Goal: Transaction & Acquisition: Book appointment/travel/reservation

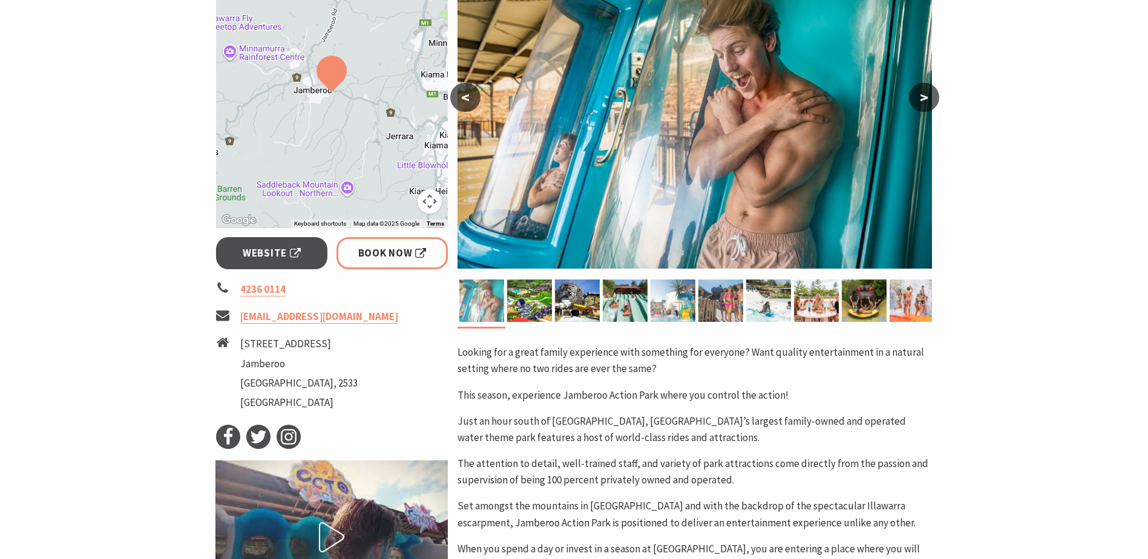
scroll to position [303, 0]
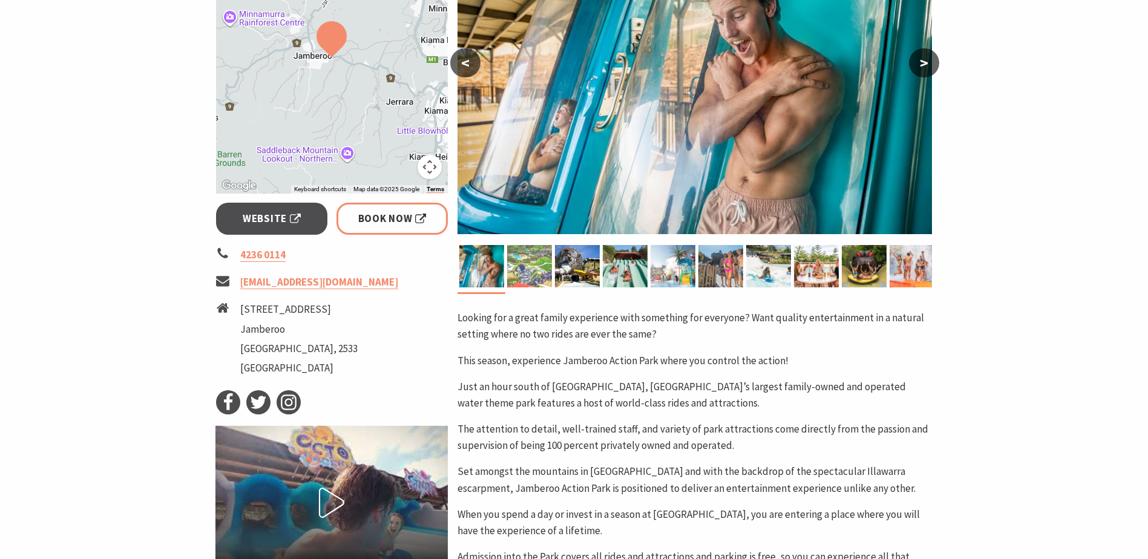
click at [547, 264] on img at bounding box center [529, 266] width 45 height 42
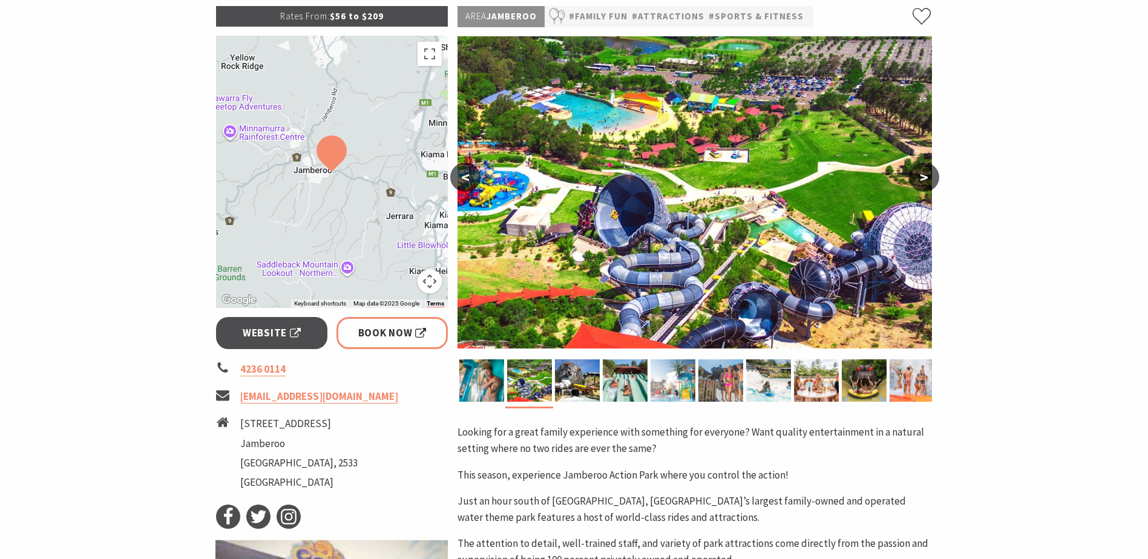
scroll to position [61, 0]
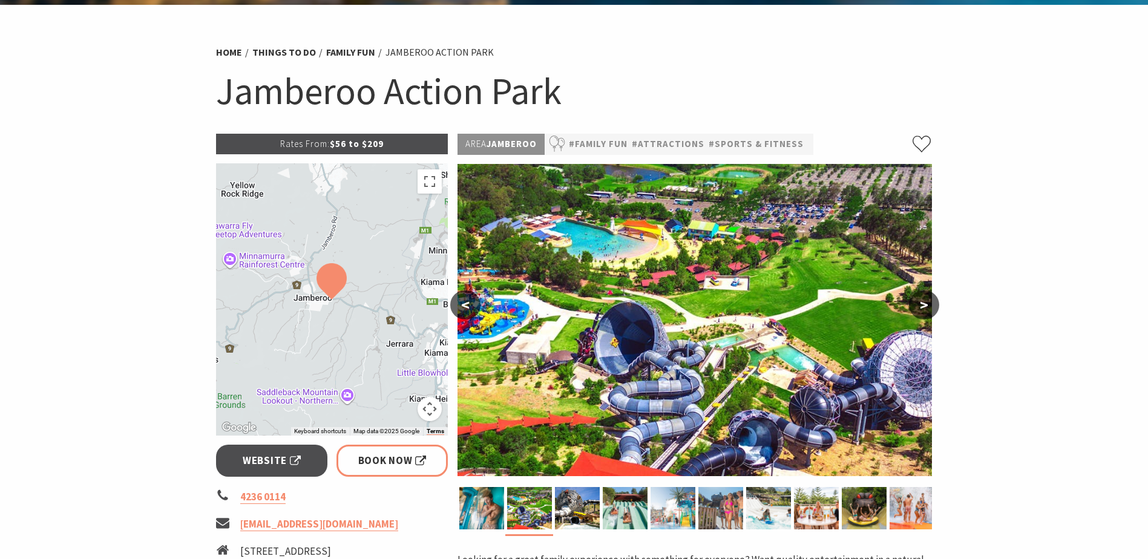
click at [919, 303] on button ">" at bounding box center [924, 305] width 30 height 29
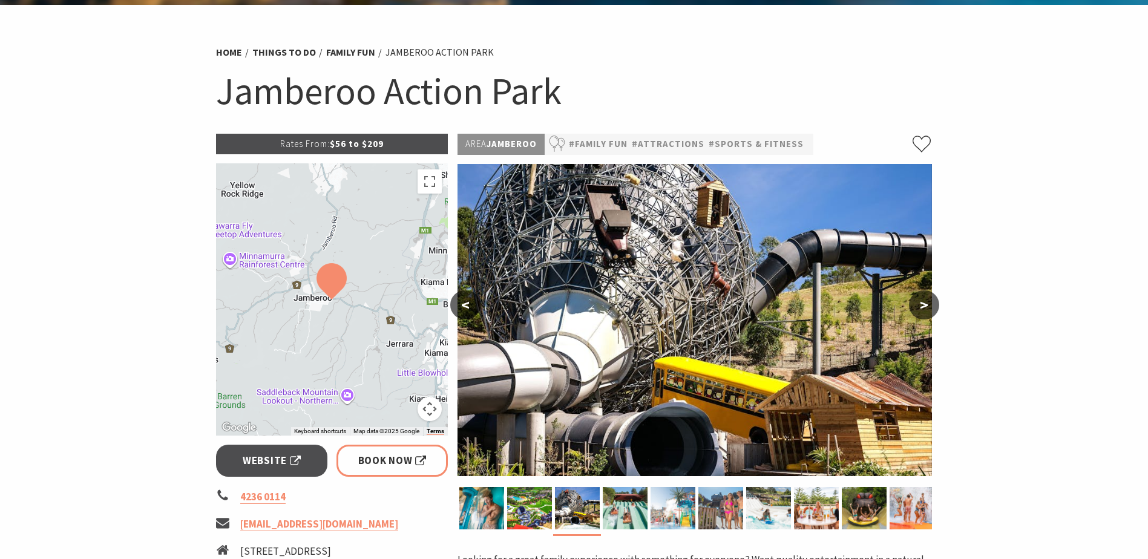
click at [471, 301] on button "<" at bounding box center [465, 305] width 30 height 29
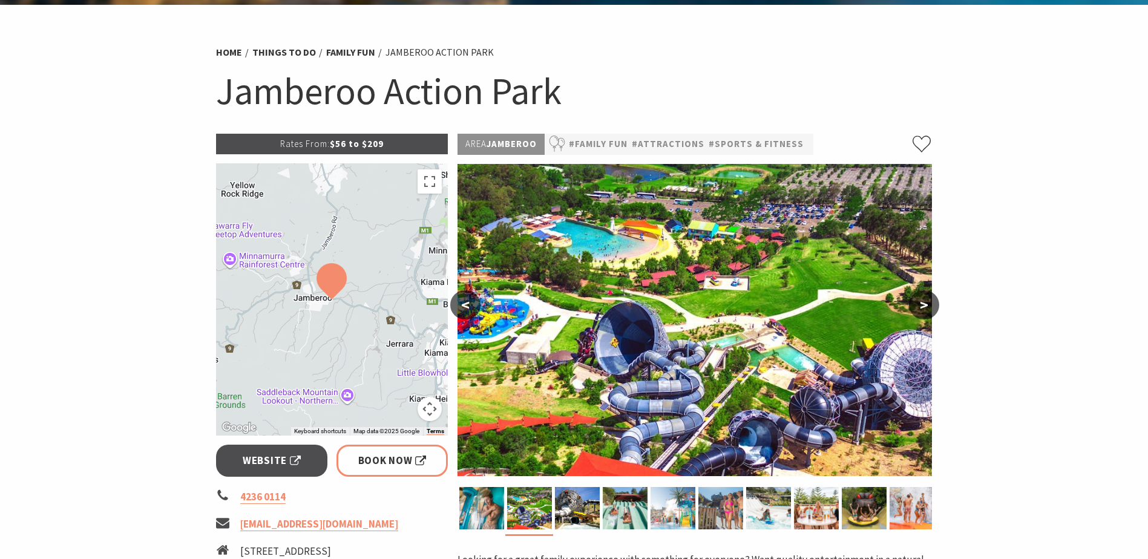
click at [918, 307] on button ">" at bounding box center [924, 305] width 30 height 29
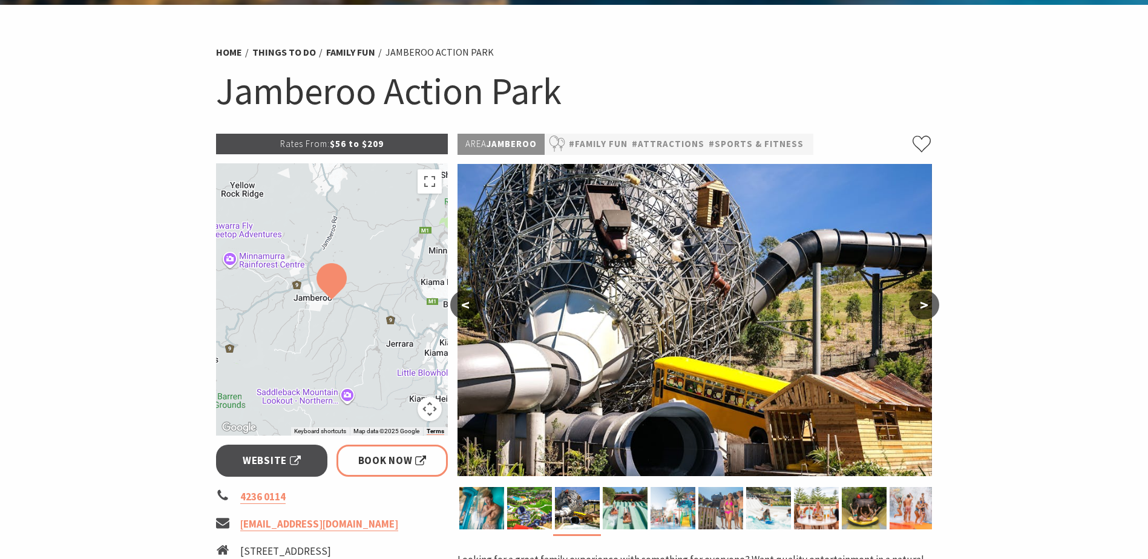
click at [920, 307] on button ">" at bounding box center [924, 305] width 30 height 29
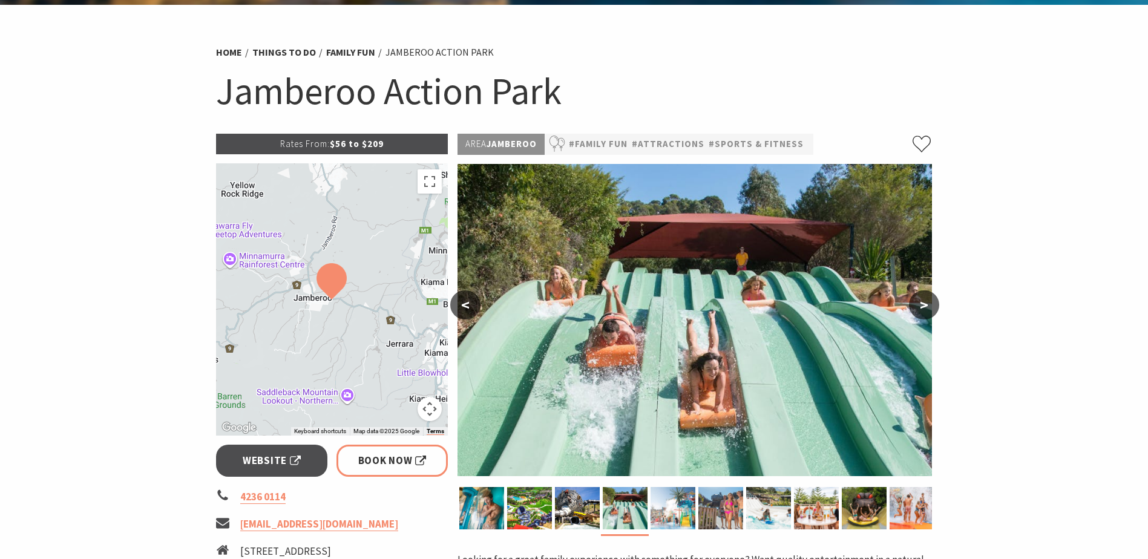
click at [920, 307] on button ">" at bounding box center [924, 305] width 30 height 29
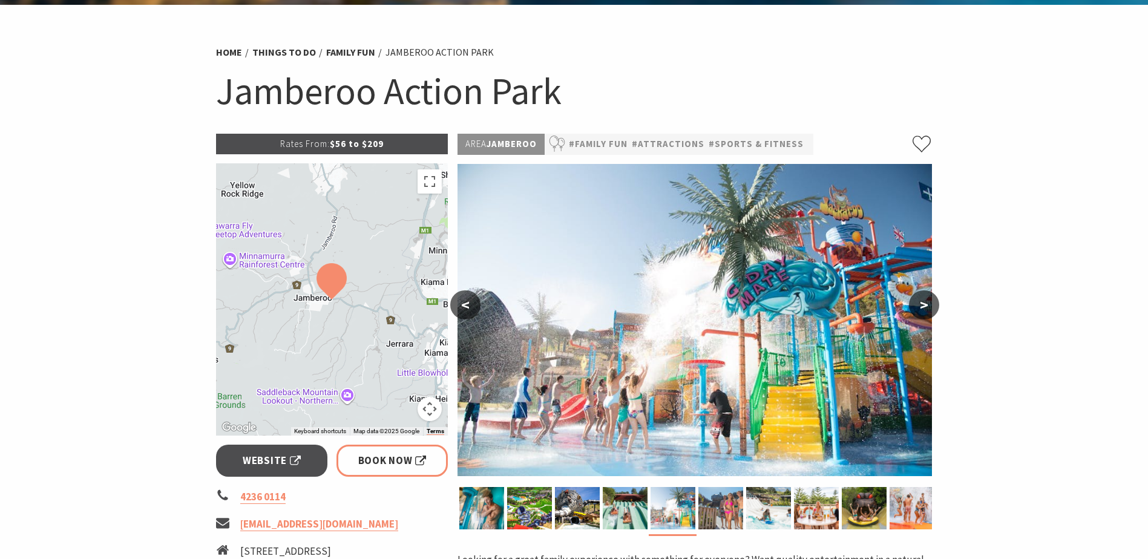
click at [921, 304] on button ">" at bounding box center [924, 305] width 30 height 29
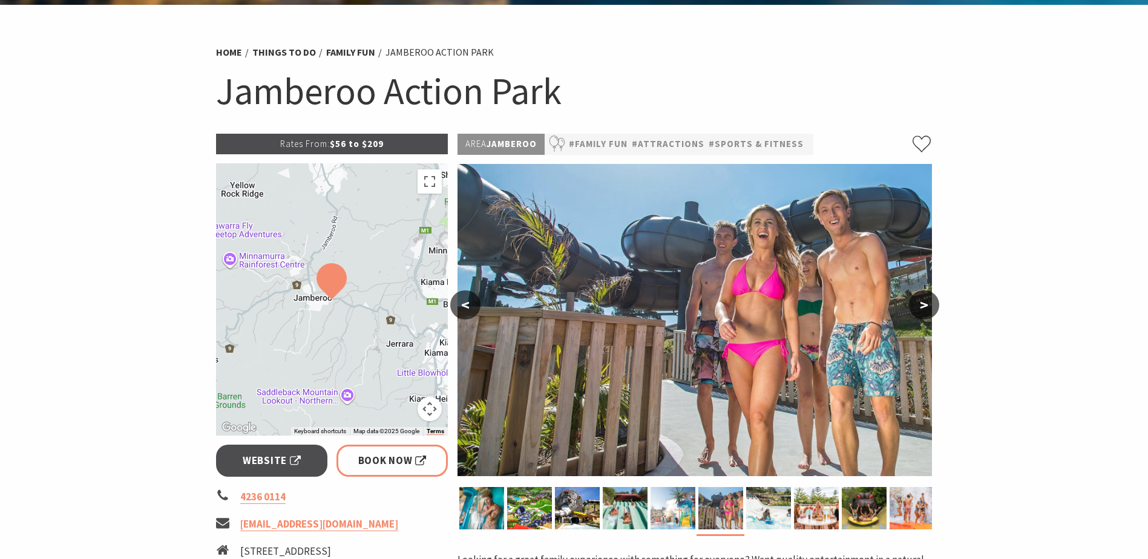
click at [462, 303] on button "<" at bounding box center [465, 305] width 30 height 29
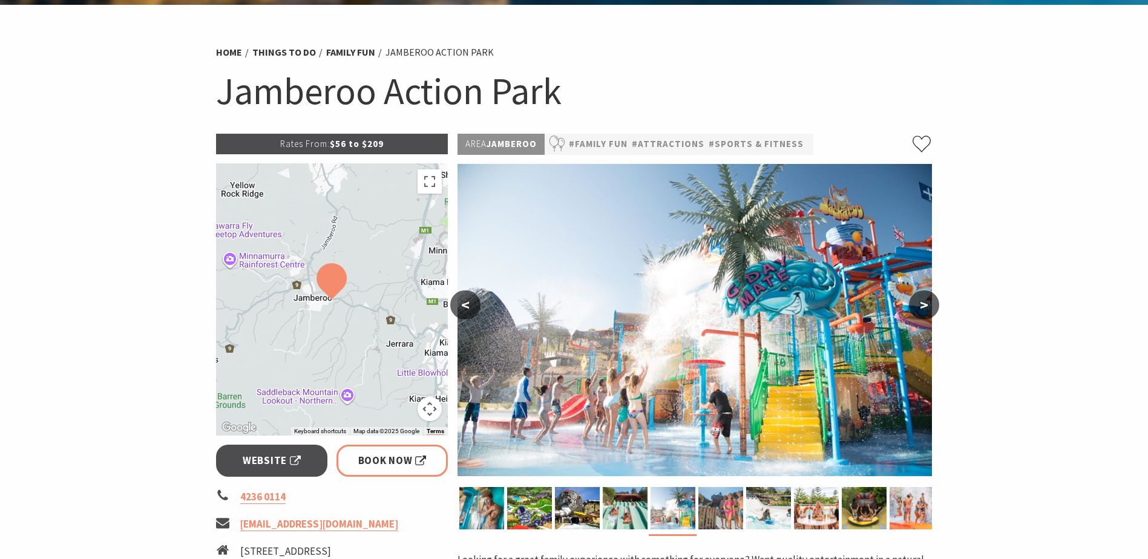
click at [924, 305] on button ">" at bounding box center [924, 305] width 30 height 29
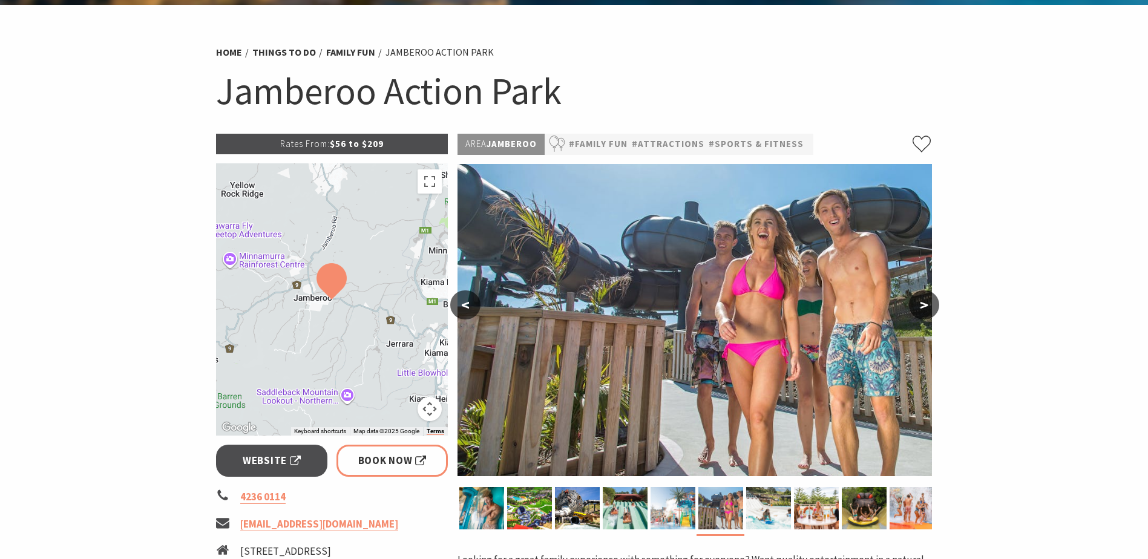
click at [925, 305] on button ">" at bounding box center [924, 305] width 30 height 29
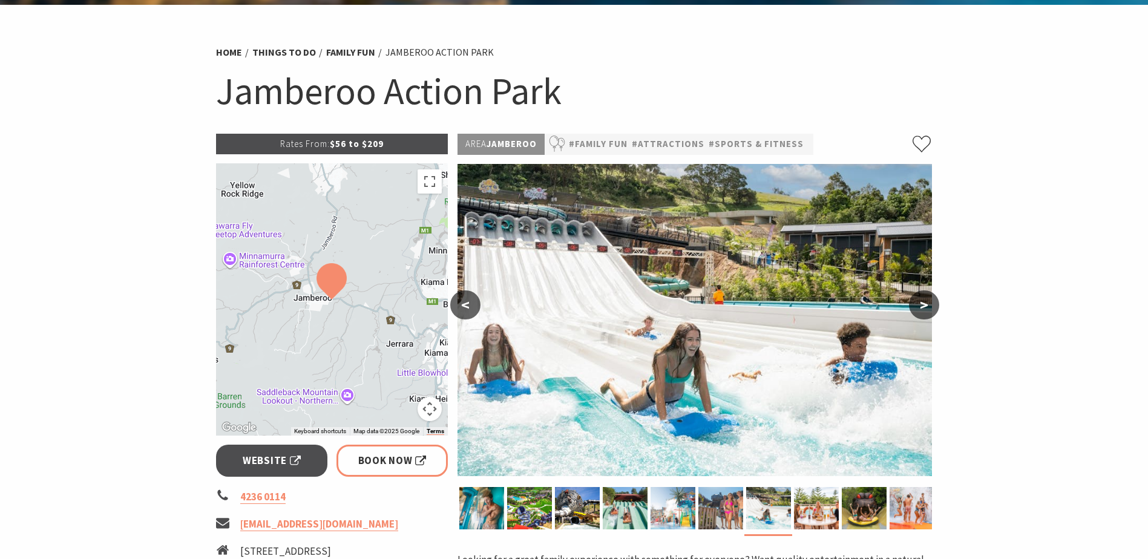
click at [925, 305] on button ">" at bounding box center [924, 305] width 30 height 29
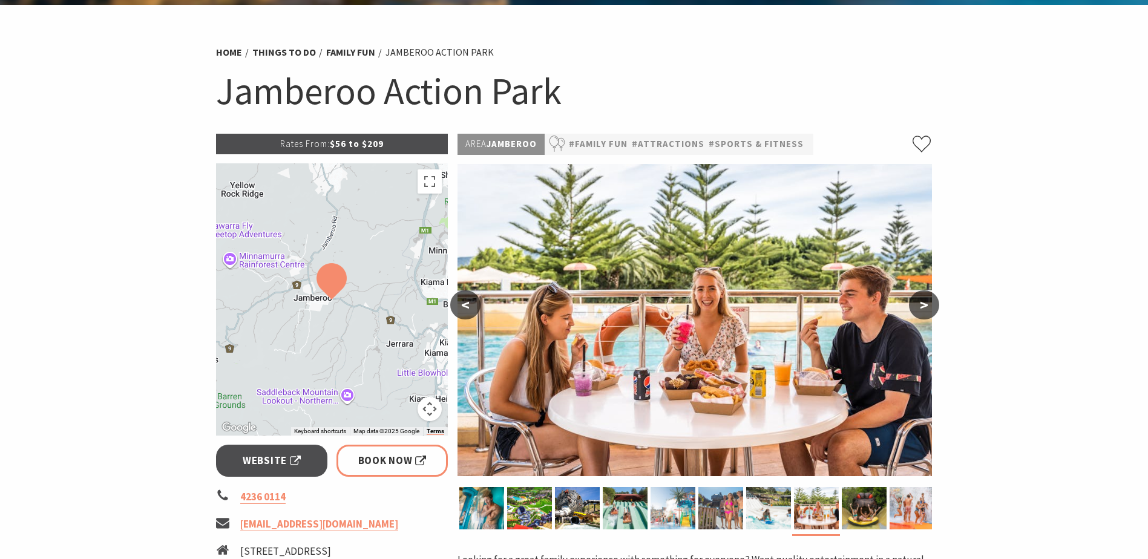
click at [925, 305] on button ">" at bounding box center [924, 305] width 30 height 29
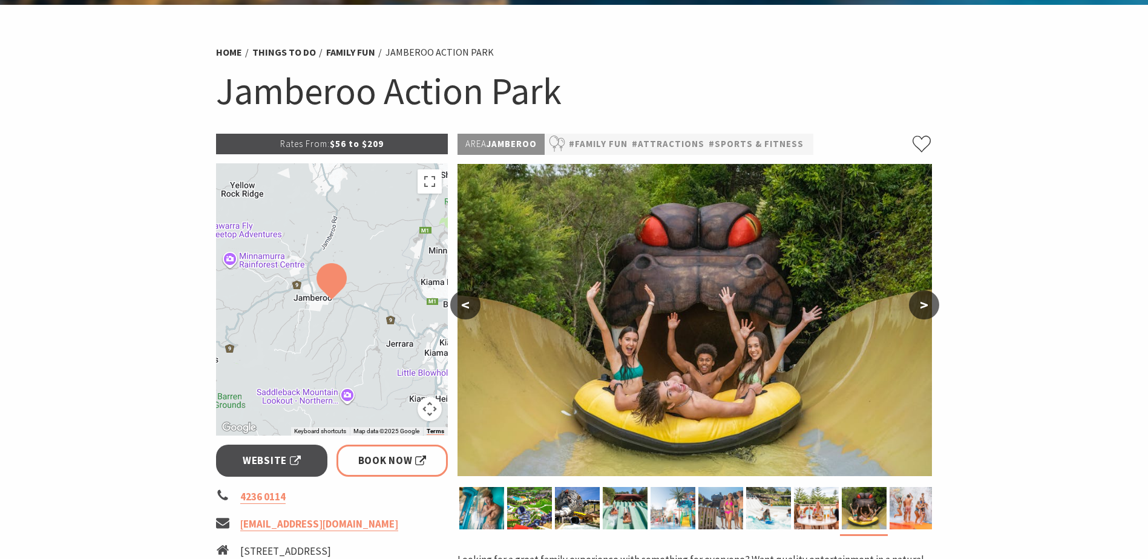
click at [925, 304] on button ">" at bounding box center [924, 305] width 30 height 29
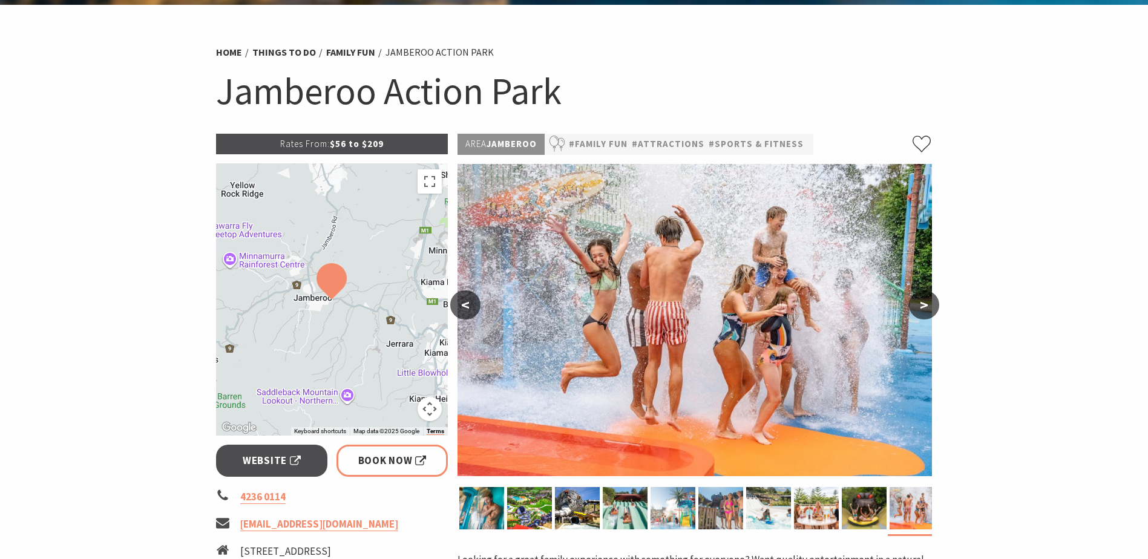
click at [925, 304] on button ">" at bounding box center [924, 305] width 30 height 29
click at [916, 309] on button ">" at bounding box center [924, 305] width 30 height 29
click at [469, 303] on button "<" at bounding box center [465, 305] width 30 height 29
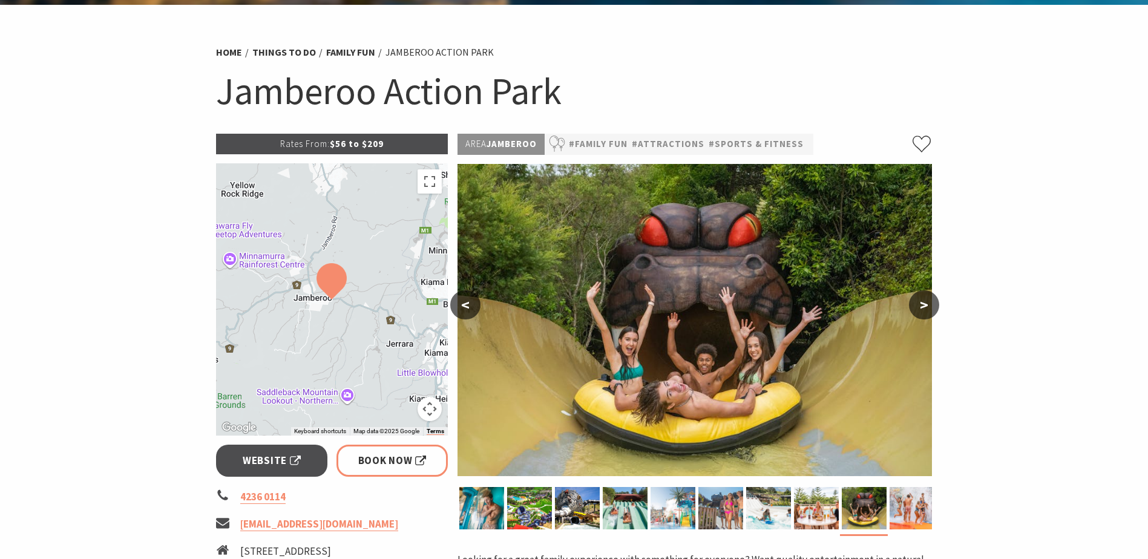
click at [471, 302] on button "<" at bounding box center [465, 305] width 30 height 29
click at [472, 302] on button "<" at bounding box center [465, 305] width 30 height 29
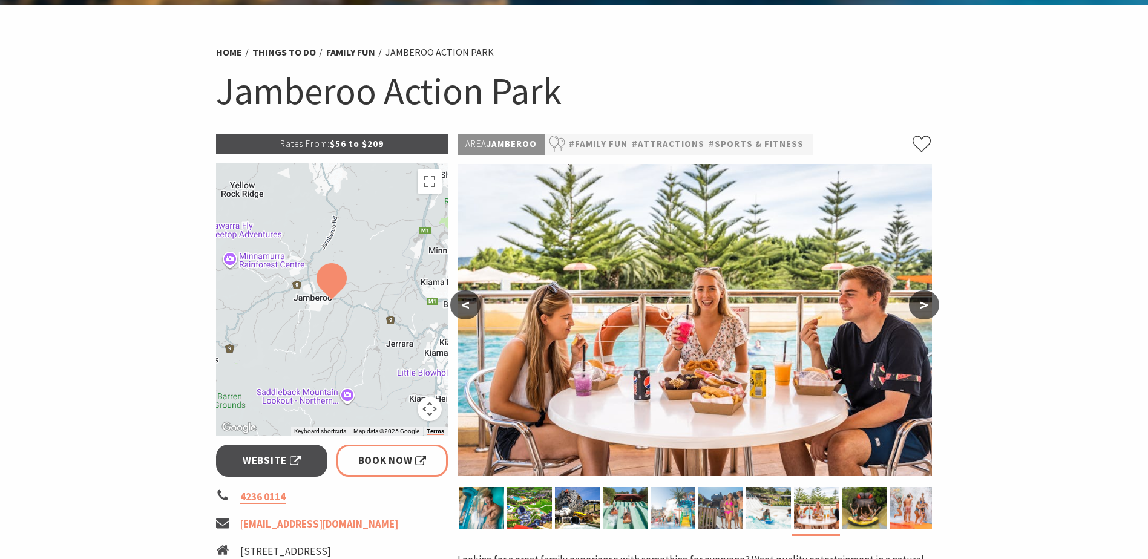
click at [474, 301] on button "<" at bounding box center [465, 305] width 30 height 29
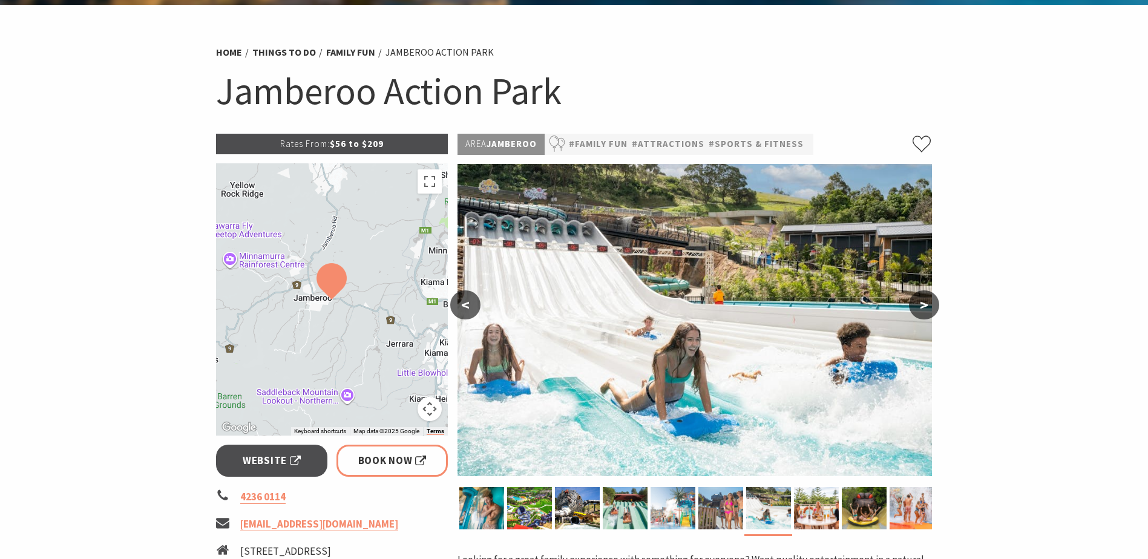
click at [474, 301] on button "<" at bounding box center [465, 305] width 30 height 29
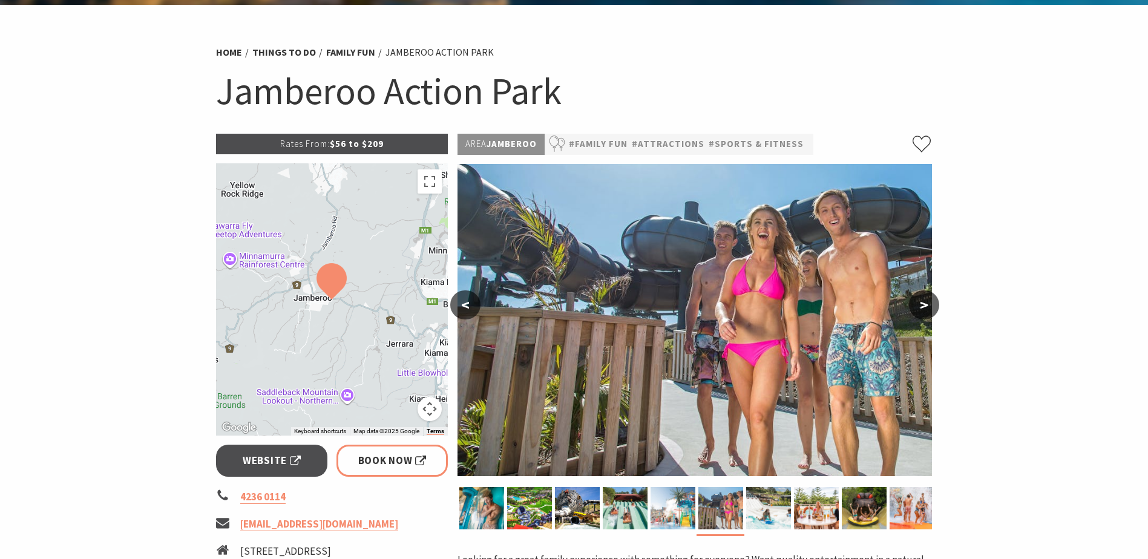
click at [474, 301] on button "<" at bounding box center [465, 305] width 30 height 29
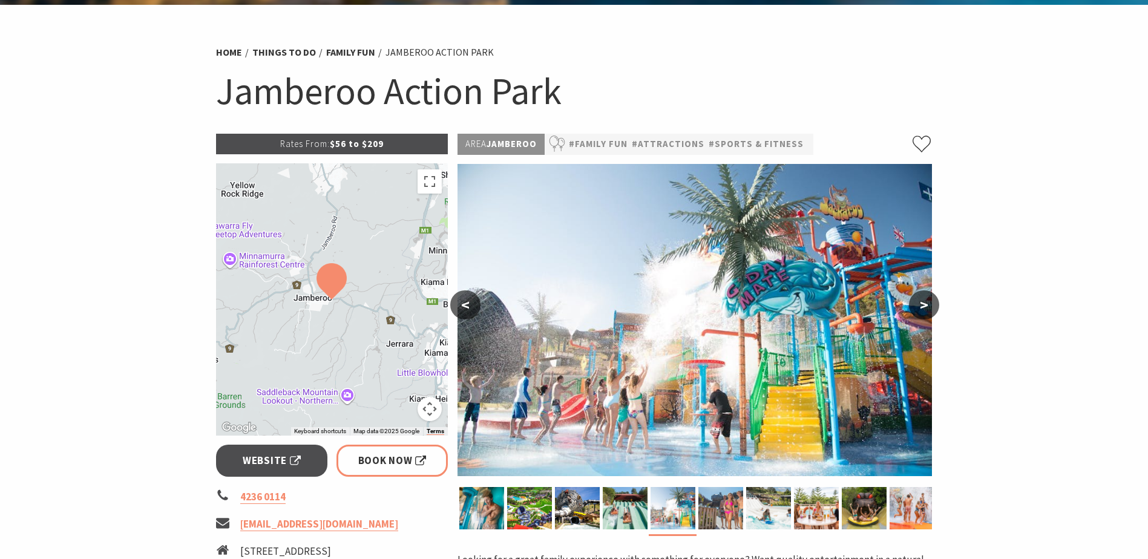
click at [474, 301] on button "<" at bounding box center [465, 305] width 30 height 29
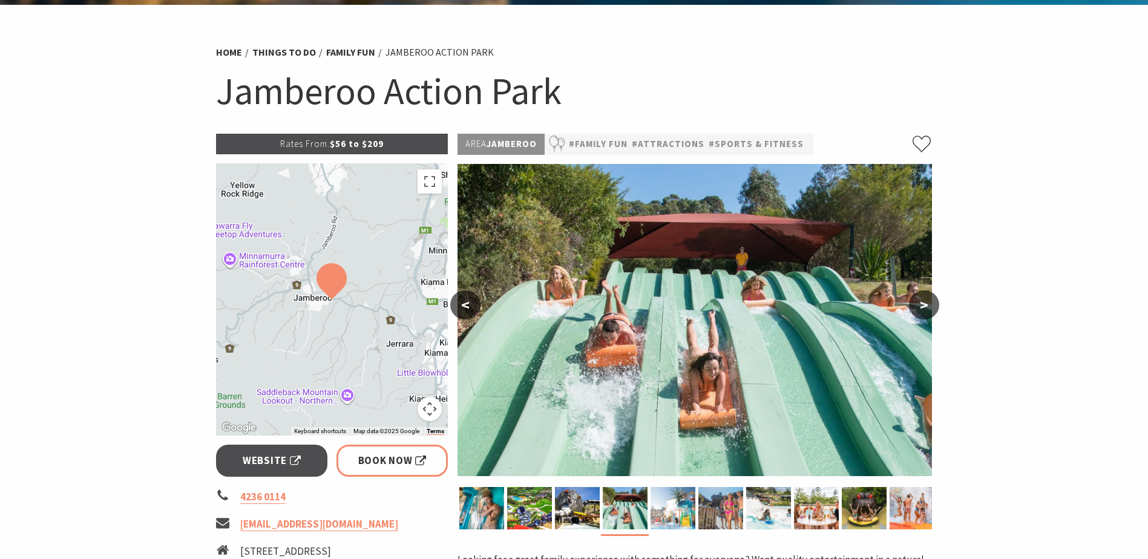
click at [474, 301] on button "<" at bounding box center [465, 305] width 30 height 29
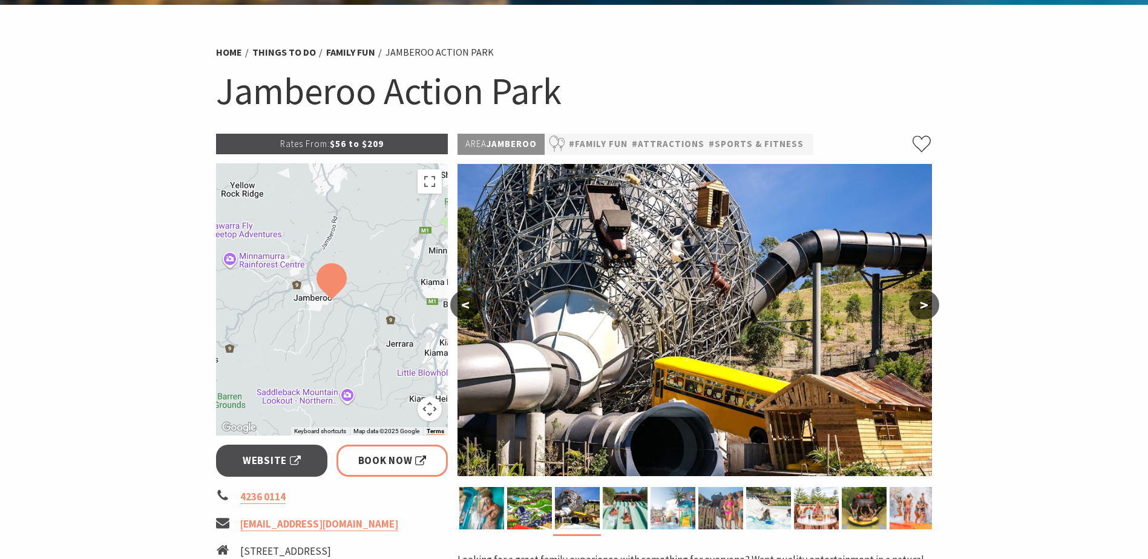
click at [474, 301] on button "<" at bounding box center [465, 305] width 30 height 29
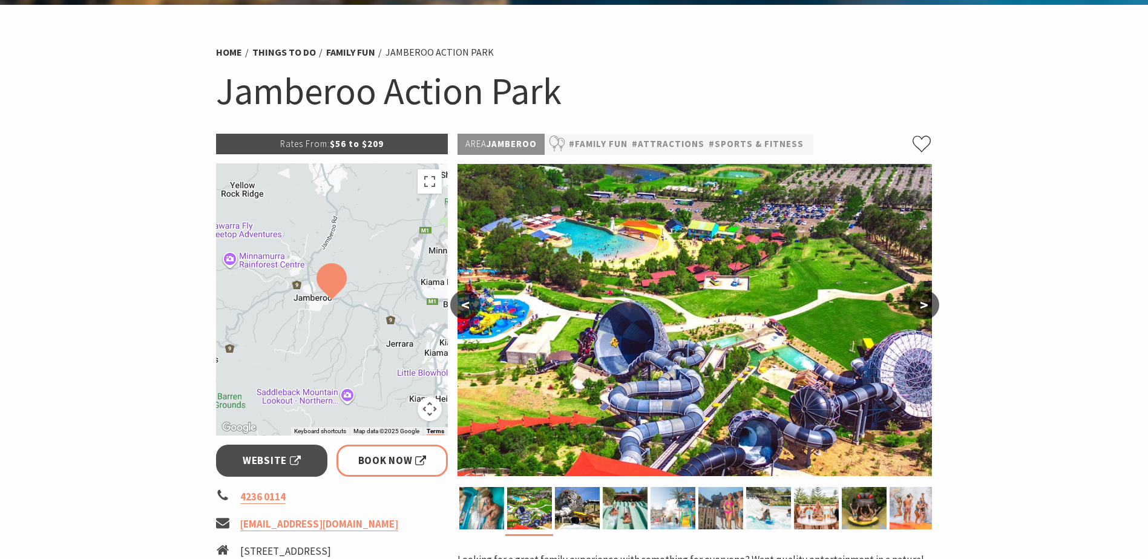
click at [474, 301] on button "<" at bounding box center [465, 305] width 30 height 29
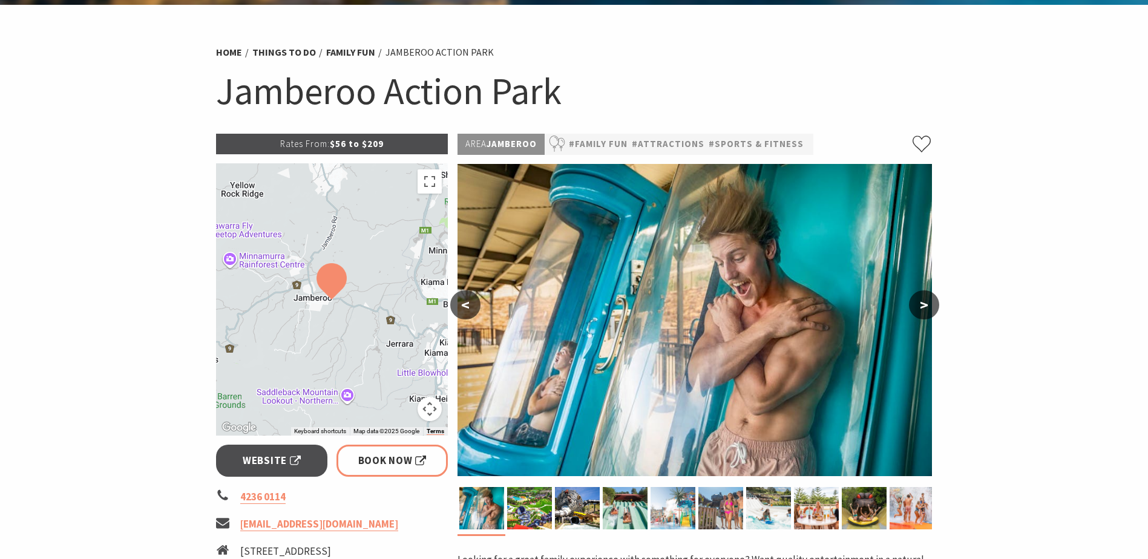
click at [474, 301] on button "<" at bounding box center [465, 305] width 30 height 29
click at [918, 306] on button ">" at bounding box center [924, 305] width 30 height 29
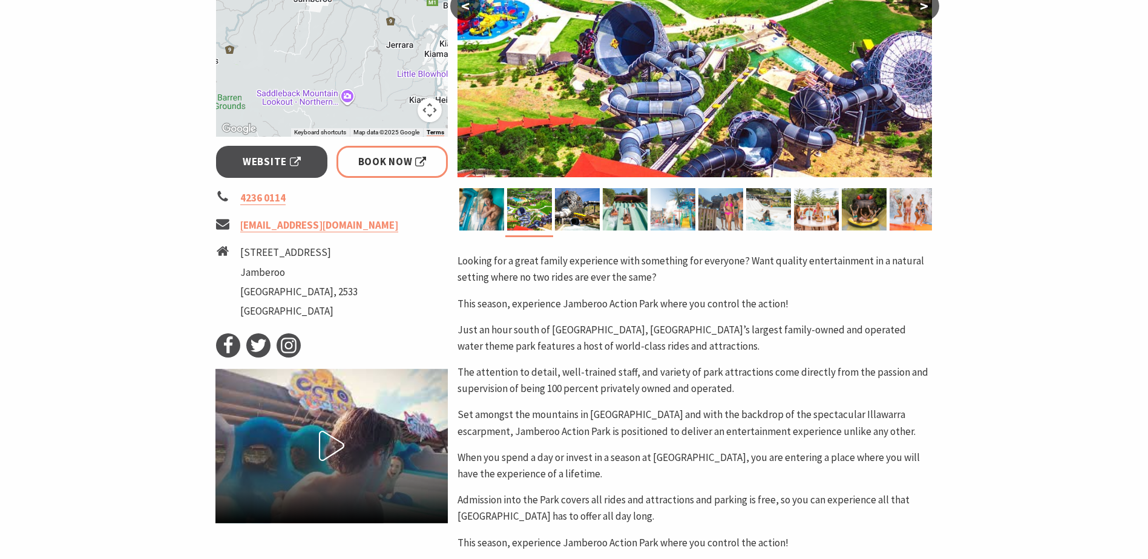
scroll to position [363, 0]
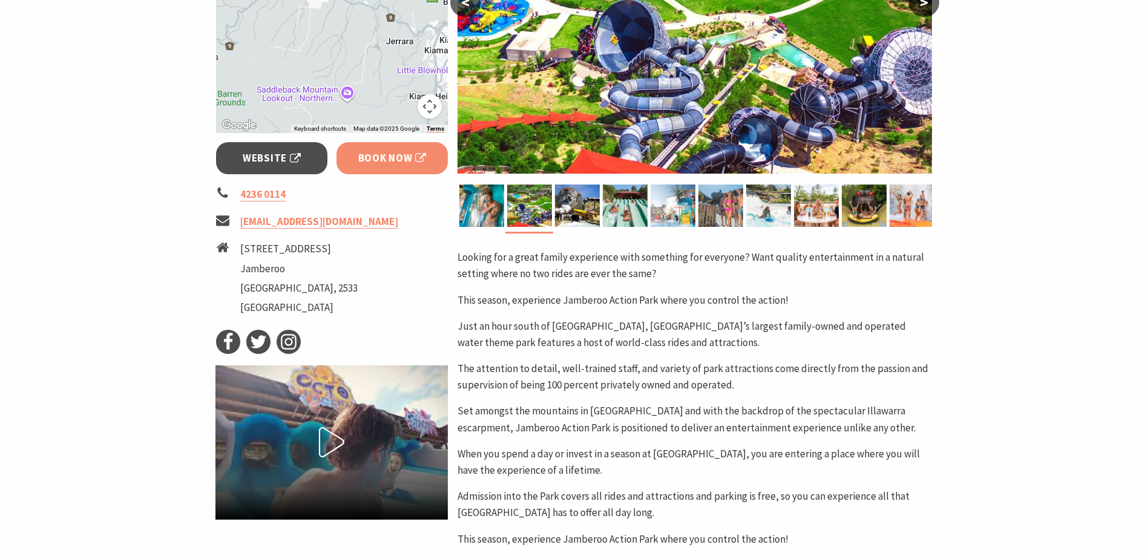
click at [389, 164] on span "Book Now" at bounding box center [392, 158] width 68 height 16
